Goal: Navigation & Orientation: Understand site structure

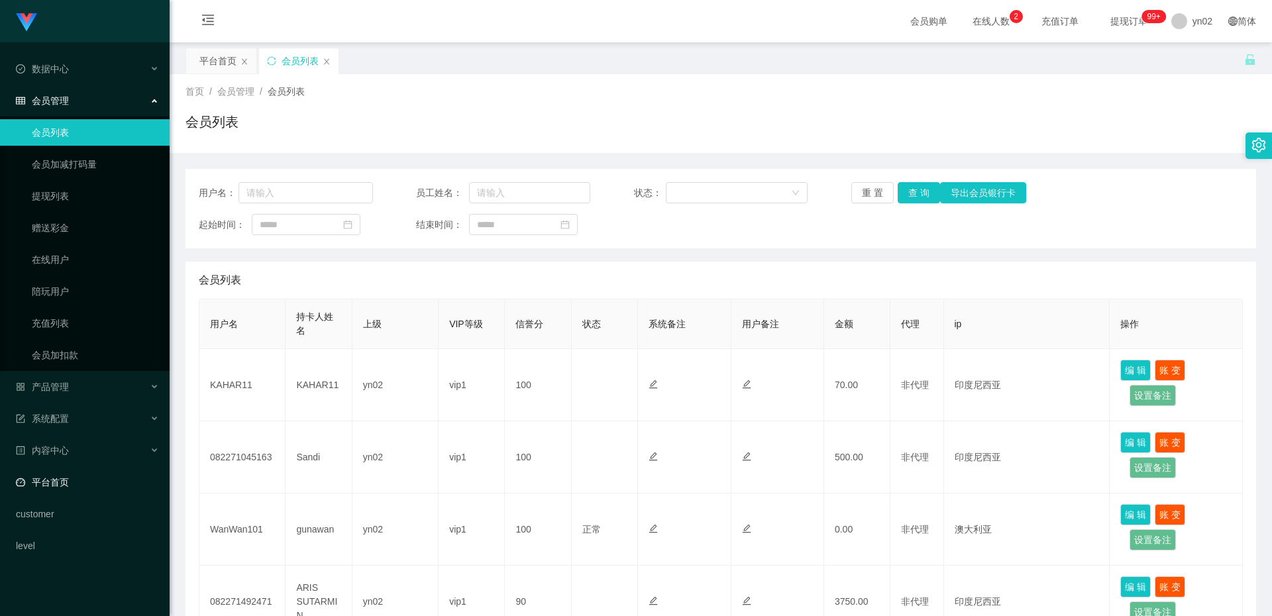
click at [77, 478] on link "平台首页" at bounding box center [87, 482] width 143 height 27
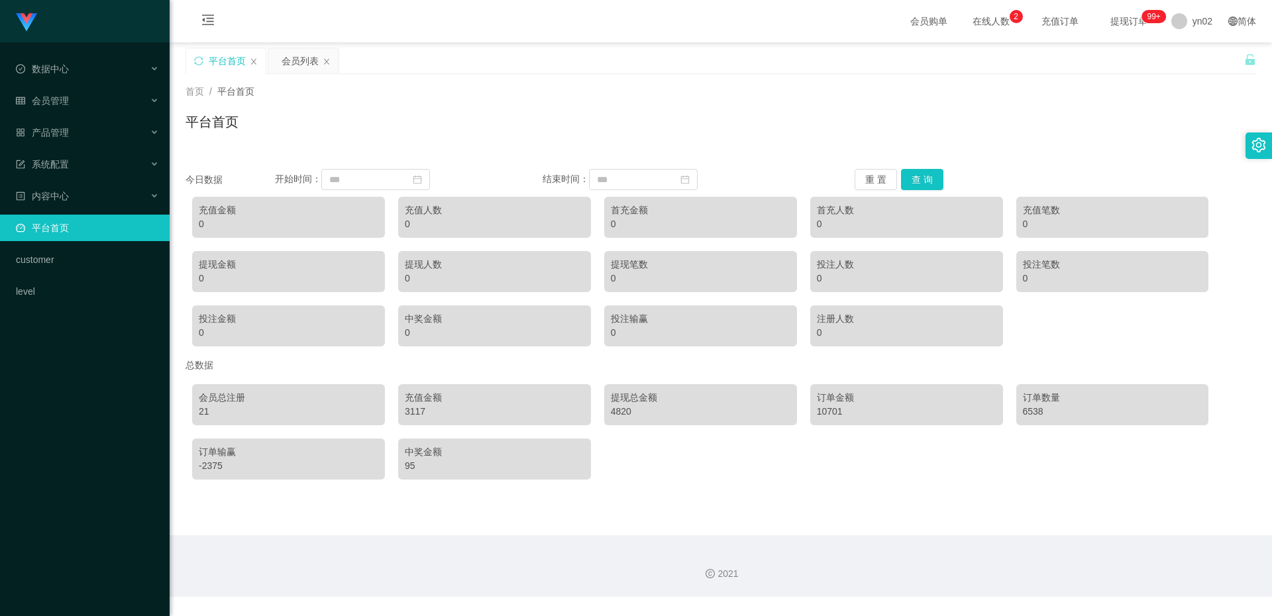
click at [68, 411] on div "Shopee工作台代理端 数据中心 会员管理 会员列表 会员加减打码量 提现列表 赠送彩金 在线用户 陪玩用户 充值列表 会员加扣款 产品管理 系统配置 内容…" at bounding box center [85, 308] width 170 height 616
click at [71, 406] on div "Shopee工作台代理端 数据中心 会员管理 会员列表 会员加减打码量 提现列表 赠送彩金 在线用户 陪玩用户 充值列表 会员加扣款 产品管理 系统配置 内容…" at bounding box center [85, 308] width 170 height 616
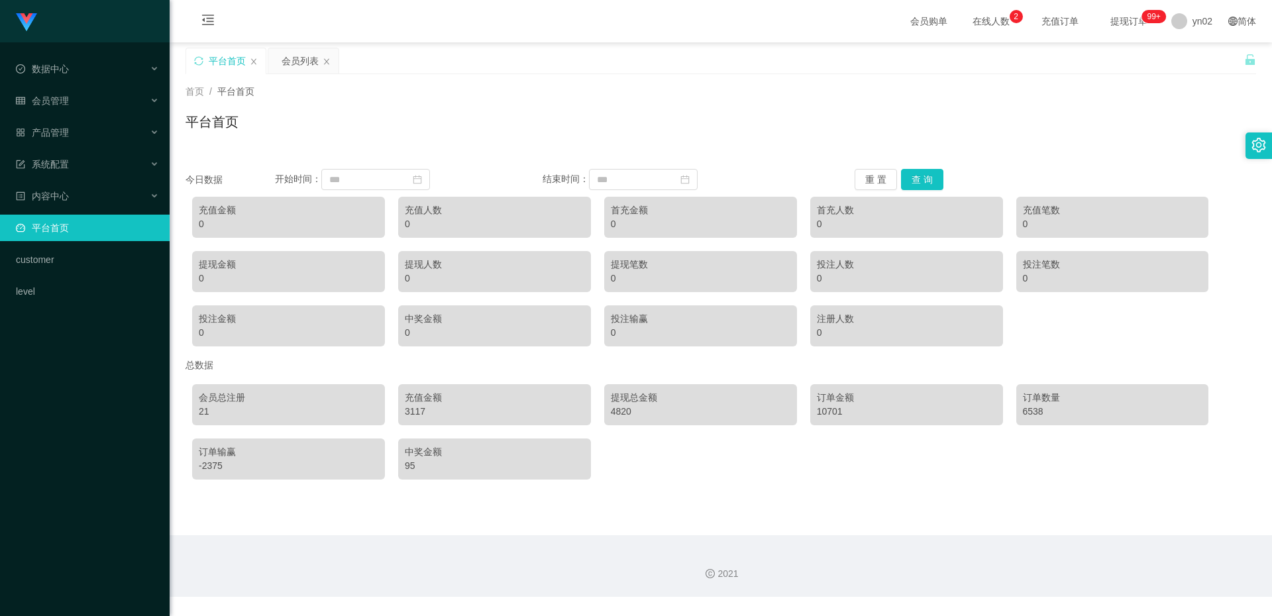
click at [71, 406] on div "Shopee工作台代理端 数据中心 会员管理 会员列表 会员加减打码量 提现列表 赠送彩金 在线用户 陪玩用户 充值列表 会员加扣款 产品管理 系统配置 内容…" at bounding box center [85, 308] width 170 height 616
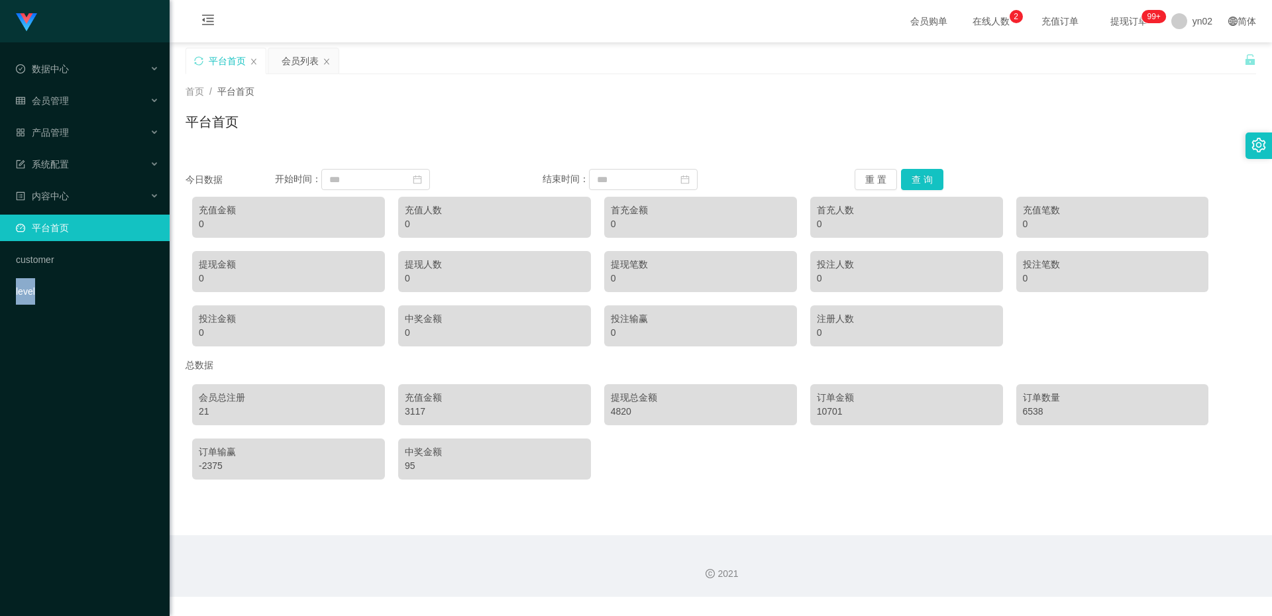
click at [71, 406] on div "Shopee工作台代理端 数据中心 会员管理 会员列表 会员加减打码量 提现列表 赠送彩金 在线用户 陪玩用户 充值列表 会员加扣款 产品管理 系统配置 内容…" at bounding box center [85, 308] width 170 height 616
